Goal: Task Accomplishment & Management: Manage account settings

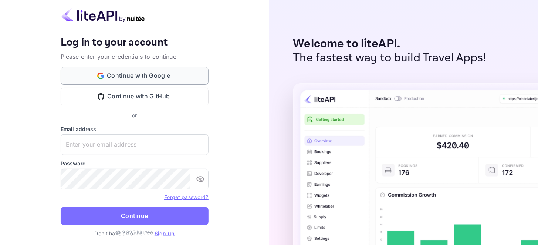
click at [162, 71] on button "Continue with Google" at bounding box center [135, 76] width 148 height 18
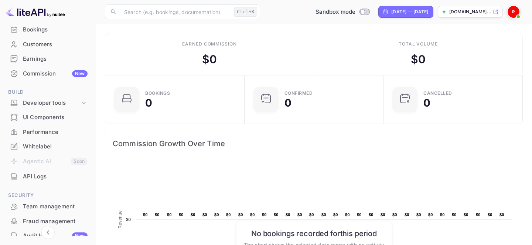
scroll to position [54, 0]
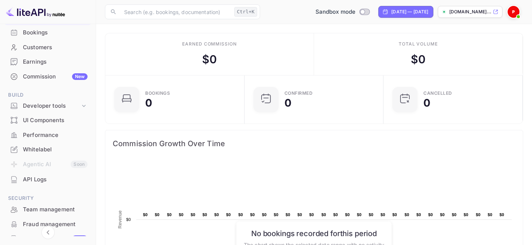
click at [492, 12] on div "[DOMAIN_NAME]..." at bounding box center [470, 12] width 65 height 12
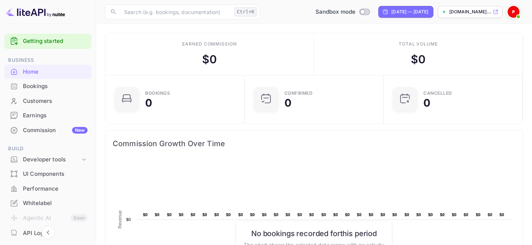
scroll to position [0, 0]
click at [41, 138] on div "Commission New" at bounding box center [47, 131] width 87 height 14
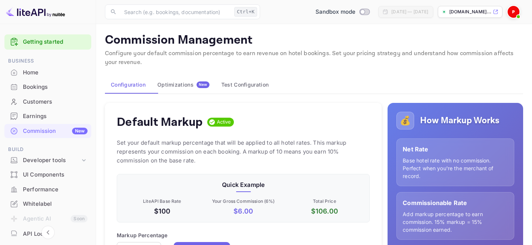
click at [270, 88] on button "Test Configuration" at bounding box center [244, 85] width 59 height 18
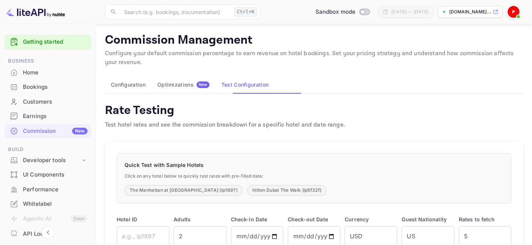
scroll to position [71, 0]
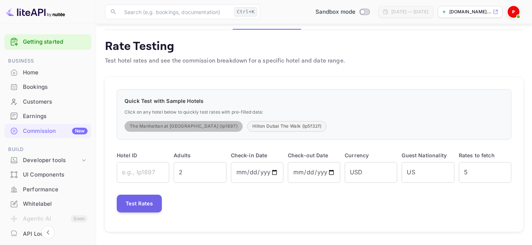
click at [224, 122] on button "The Manhattan at [GEOGRAPHIC_DATA] (lp1897)" at bounding box center [184, 126] width 118 height 11
type input "lp1897"
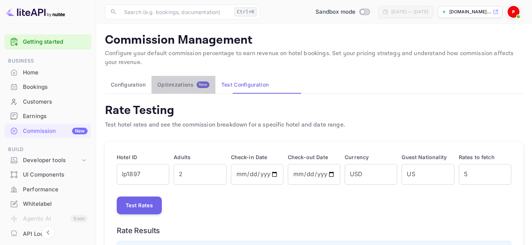
click at [185, 80] on button "Optimizations New" at bounding box center [183, 85] width 64 height 18
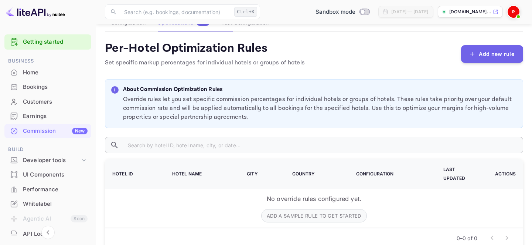
scroll to position [88, 0]
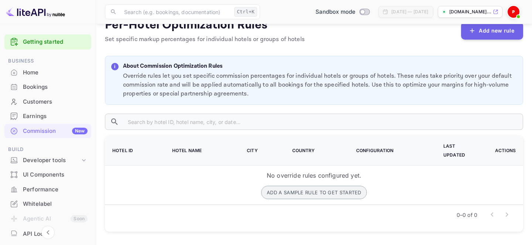
click at [285, 195] on button "Add a sample rule to get started" at bounding box center [314, 191] width 106 height 13
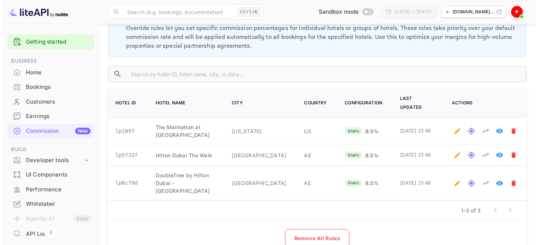
scroll to position [256, 0]
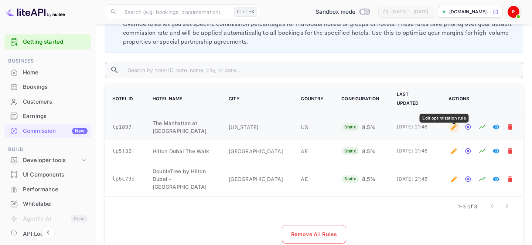
click at [455, 130] on icon "Edit optimization rule" at bounding box center [453, 126] width 7 height 7
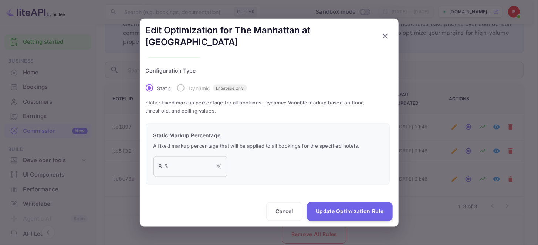
scroll to position [72, 0]
click at [275, 212] on button "Cancel" at bounding box center [284, 211] width 36 height 18
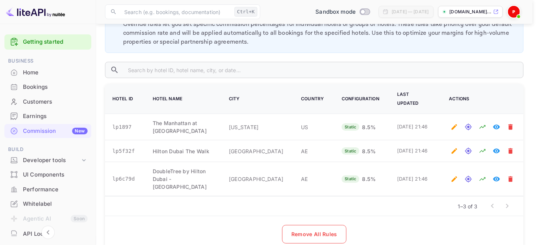
scroll to position [59, 0]
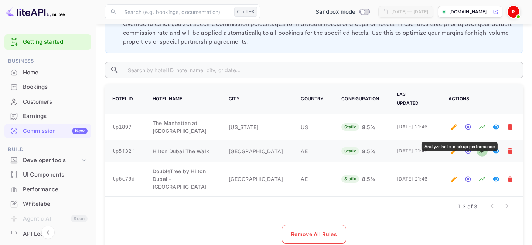
click at [483, 154] on icon "Analyze hotel markup performance" at bounding box center [481, 150] width 7 height 7
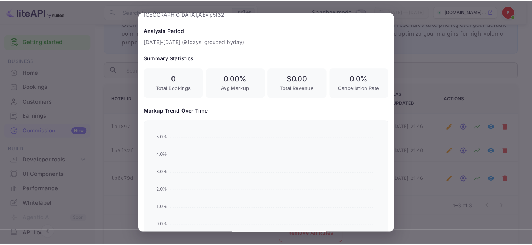
scroll to position [0, 0]
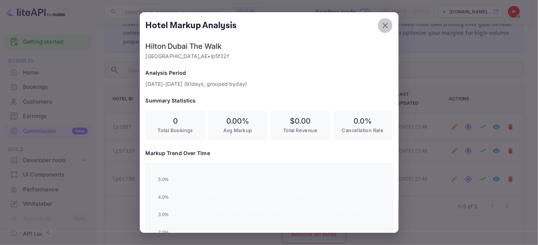
click at [381, 25] on icon "button" at bounding box center [385, 25] width 9 height 9
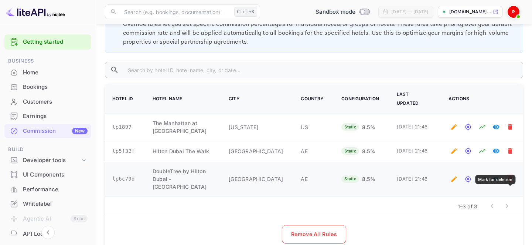
click at [512, 181] on icon "Mark for deletion" at bounding box center [510, 179] width 4 height 6
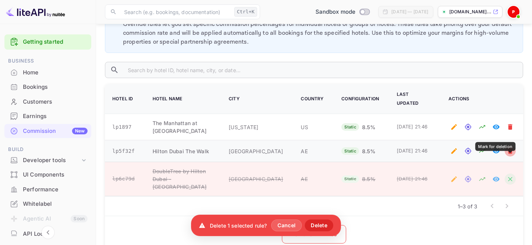
click at [509, 154] on icon "Mark for deletion" at bounding box center [510, 151] width 4 height 6
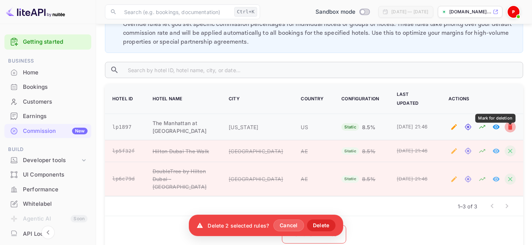
click at [508, 132] on button "Mark for deletion" at bounding box center [510, 126] width 11 height 11
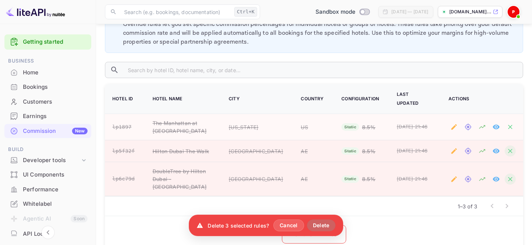
click at [335, 229] on button "Delete" at bounding box center [321, 225] width 28 height 12
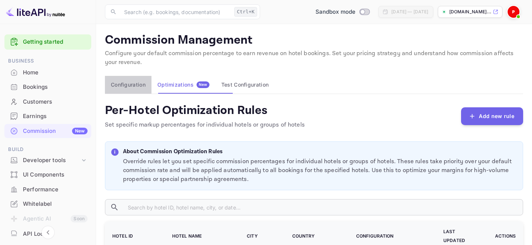
click at [138, 83] on button "Configuration" at bounding box center [128, 85] width 47 height 18
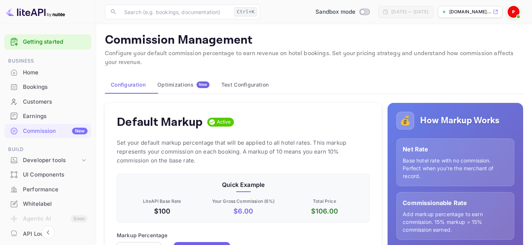
scroll to position [125, 248]
click at [61, 179] on div "UI Components" at bounding box center [55, 174] width 65 height 8
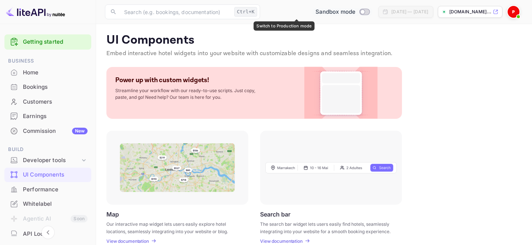
click at [355, 10] on input "Switch to Production mode" at bounding box center [362, 11] width 15 height 5
checkbox input "false"
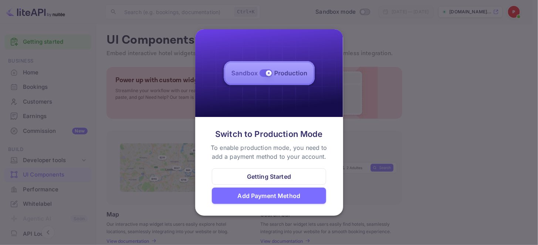
click at [296, 173] on div "Getting Started" at bounding box center [269, 176] width 115 height 16
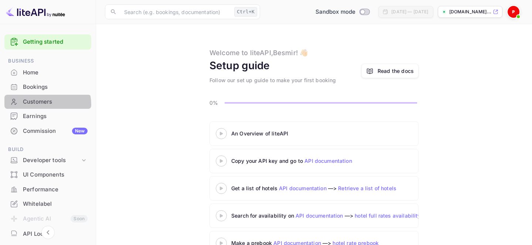
click at [42, 106] on div "Customers" at bounding box center [55, 102] width 65 height 8
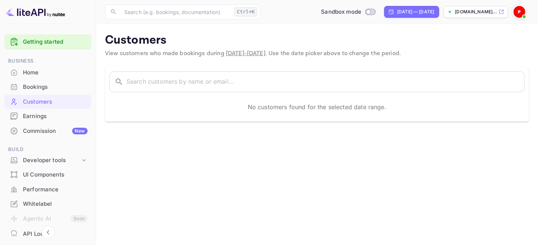
click at [40, 91] on div "Bookings" at bounding box center [55, 87] width 65 height 8
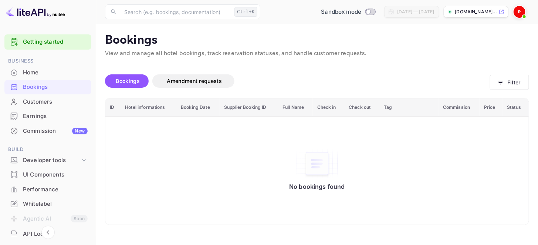
click at [34, 76] on div "Home" at bounding box center [55, 72] width 65 height 8
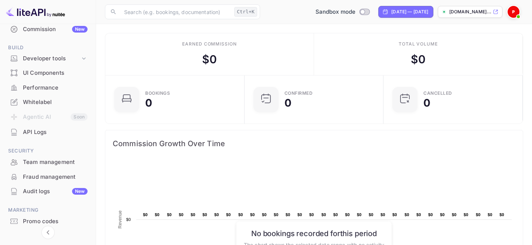
scroll to position [142, 0]
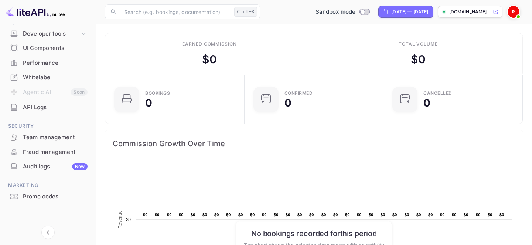
click at [27, 105] on div "API Logs" at bounding box center [55, 107] width 65 height 8
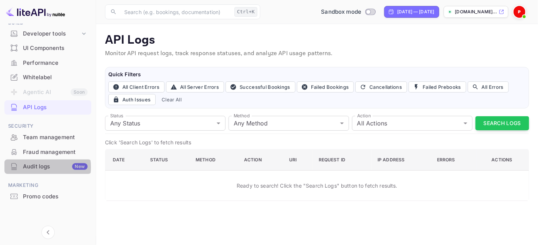
click at [39, 164] on div "Audit logs New" at bounding box center [55, 166] width 65 height 8
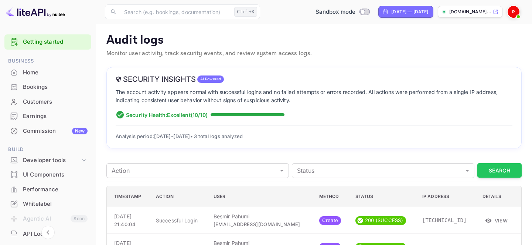
click at [509, 13] on img at bounding box center [514, 12] width 12 height 12
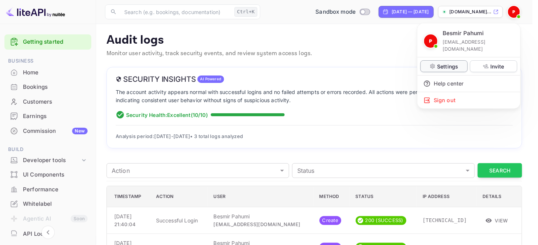
click at [460, 61] on div "Settings" at bounding box center [443, 66] width 47 height 12
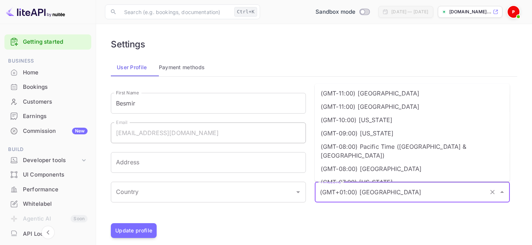
click at [379, 190] on input "(GMT+01:00) [GEOGRAPHIC_DATA]" at bounding box center [402, 192] width 168 height 14
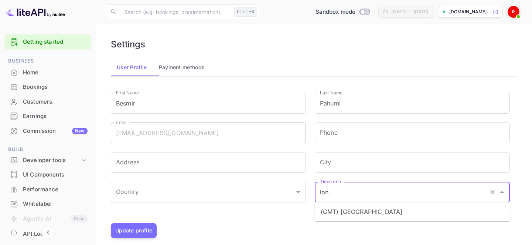
click at [366, 212] on li "(GMT) [GEOGRAPHIC_DATA]" at bounding box center [412, 211] width 195 height 13
type input "(GMT) [GEOGRAPHIC_DATA]"
click at [332, 167] on input "City" at bounding box center [412, 162] width 195 height 21
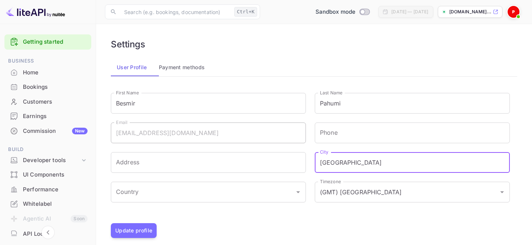
type input "[GEOGRAPHIC_DATA]"
click at [352, 150] on div "City [GEOGRAPHIC_DATA]" at bounding box center [408, 158] width 204 height 30
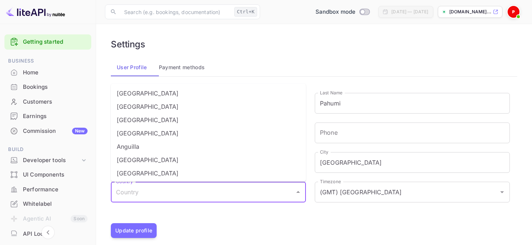
click at [257, 193] on input "Country" at bounding box center [202, 192] width 177 height 14
click at [207, 105] on li "[GEOGRAPHIC_DATA]" at bounding box center [208, 106] width 195 height 13
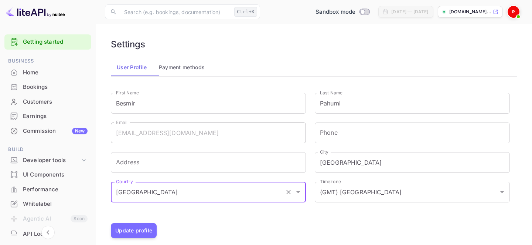
type input "[GEOGRAPHIC_DATA]"
click at [287, 150] on div "Address Address" at bounding box center [204, 158] width 204 height 30
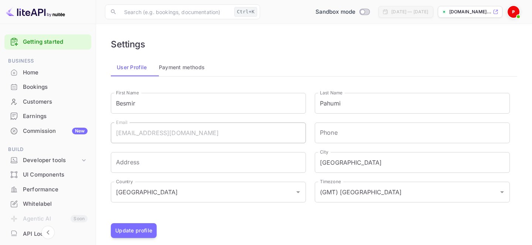
scroll to position [9, 0]
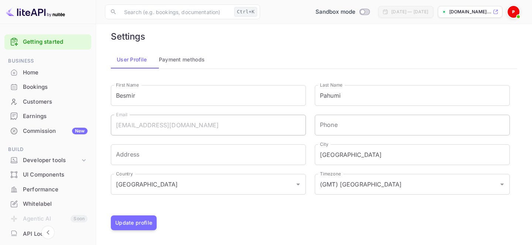
click at [351, 129] on input "Phone" at bounding box center [412, 125] width 195 height 21
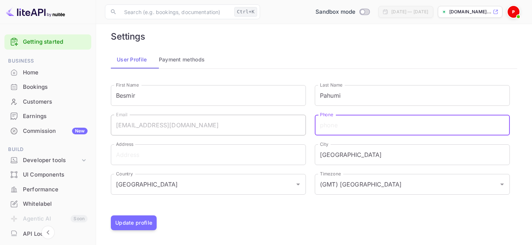
type input "[PHONE_NUMBER]"
type input "Flat [STREET_ADDRESS][PERSON_NAME]"
click at [144, 220] on button "Update profile" at bounding box center [134, 222] width 46 height 15
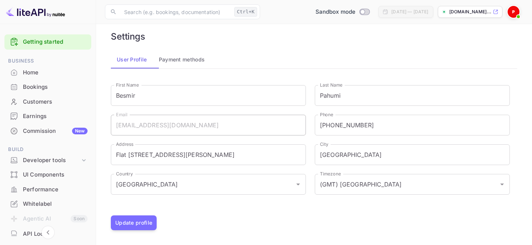
click at [195, 59] on button "Payment methods" at bounding box center [182, 60] width 58 height 18
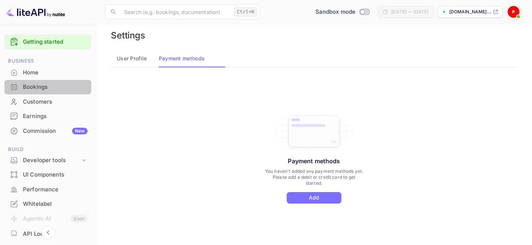
click at [44, 85] on div "Bookings" at bounding box center [47, 87] width 87 height 14
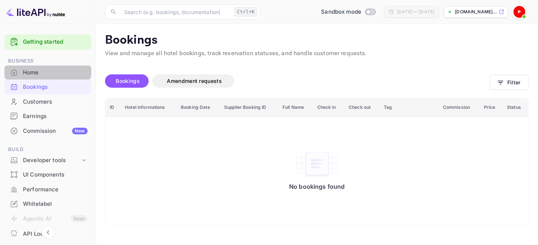
click at [36, 69] on div "Home" at bounding box center [47, 72] width 87 height 14
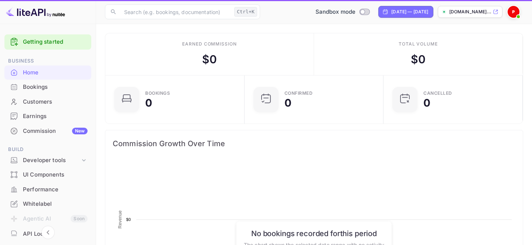
scroll to position [115, 129]
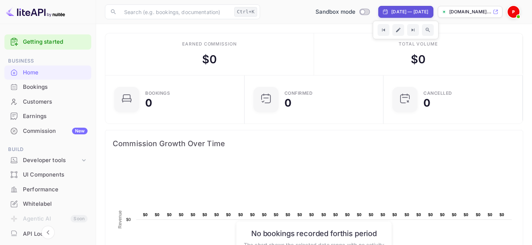
click at [495, 14] on div "[DOMAIN_NAME]..." at bounding box center [470, 12] width 65 height 12
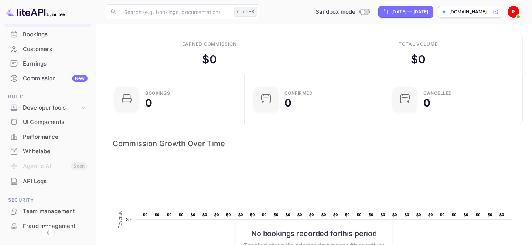
scroll to position [63, 0]
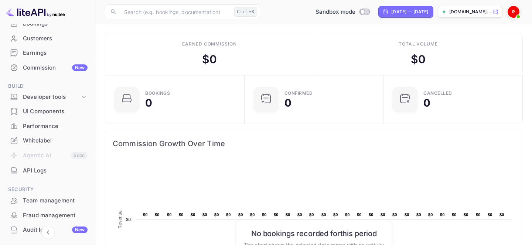
click at [44, 145] on div "Whitelabel" at bounding box center [55, 140] width 65 height 8
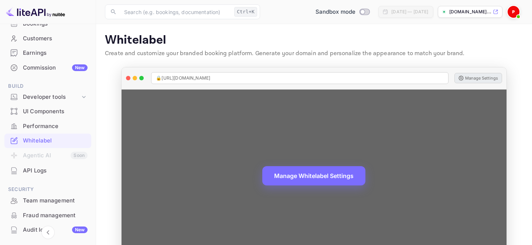
click at [473, 77] on button "Manage Settings" at bounding box center [478, 78] width 48 height 10
